Goal: Navigation & Orientation: Go to known website

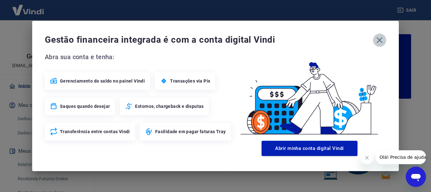
click at [381, 38] on icon "button" at bounding box center [380, 40] width 10 height 10
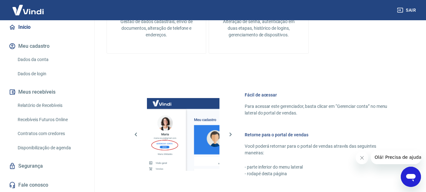
scroll to position [392, 0]
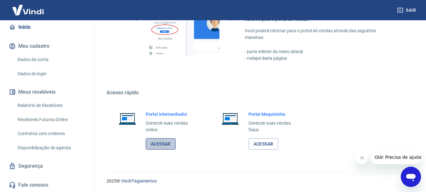
click at [156, 148] on link "Acessar" at bounding box center [161, 144] width 30 height 12
